Goal: Information Seeking & Learning: Understand process/instructions

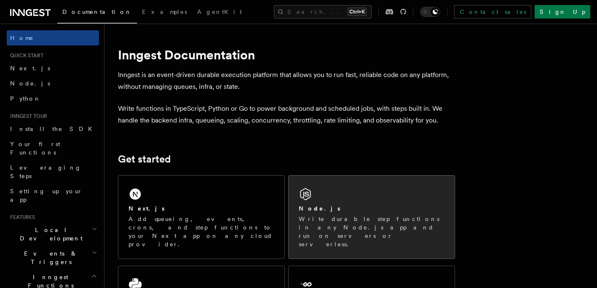
scroll to position [84, 0]
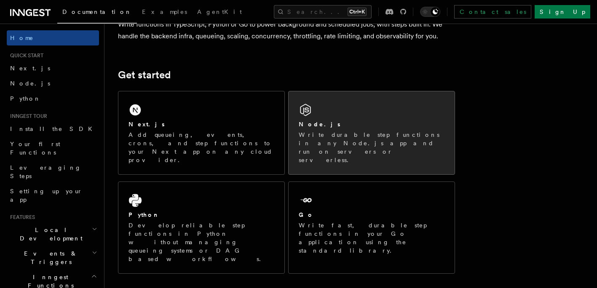
click at [311, 123] on h2 "Node.js" at bounding box center [320, 124] width 42 height 8
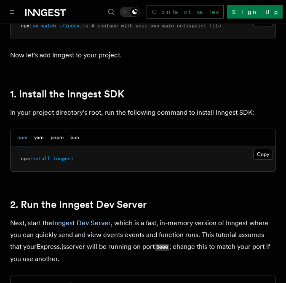
scroll to position [506, 0]
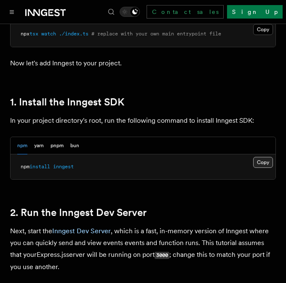
click at [261, 166] on button "Copy Copied" at bounding box center [263, 162] width 20 height 11
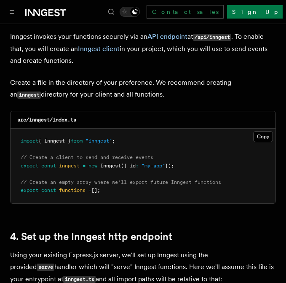
scroll to position [1095, 0]
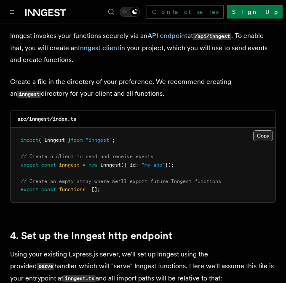
click at [263, 130] on button "Copy Copied" at bounding box center [263, 135] width 20 height 11
